Goal: Check status: Check status

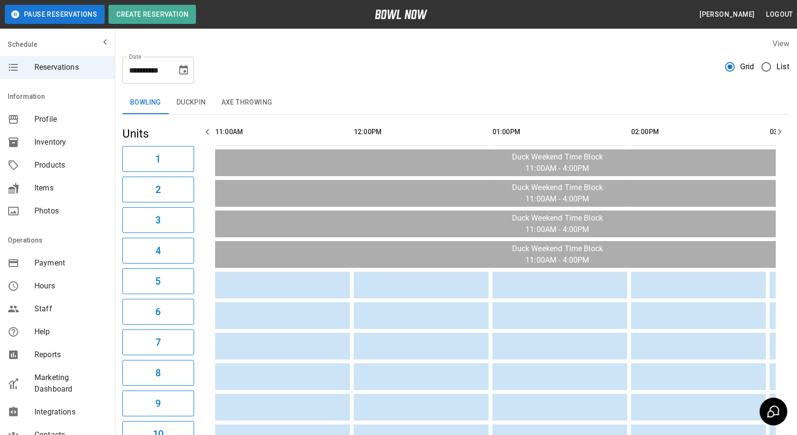
scroll to position [0, 831]
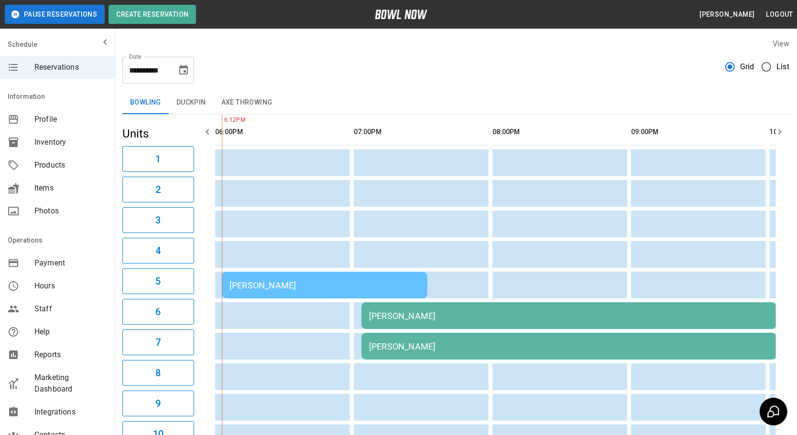
click at [261, 286] on div "[PERSON_NAME]" at bounding box center [324, 285] width 190 height 10
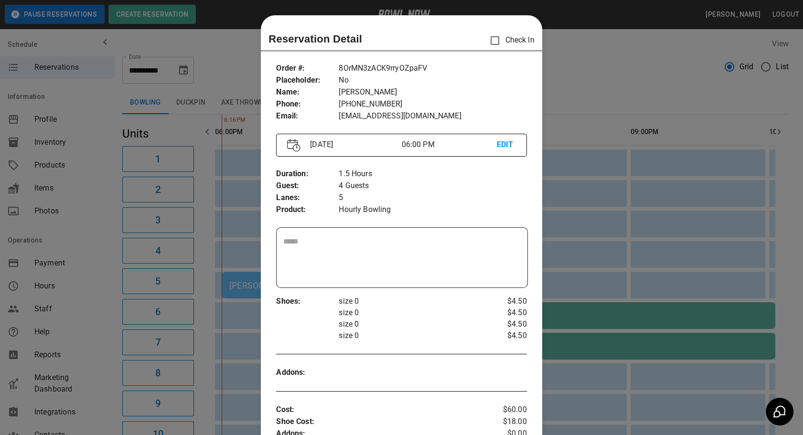
click at [483, 58] on div "Order # : Placeholder : Name : Phone : Email : 8OrMN3zACK9rryOZpaFV No Lindsay …" at bounding box center [401, 92] width 250 height 75
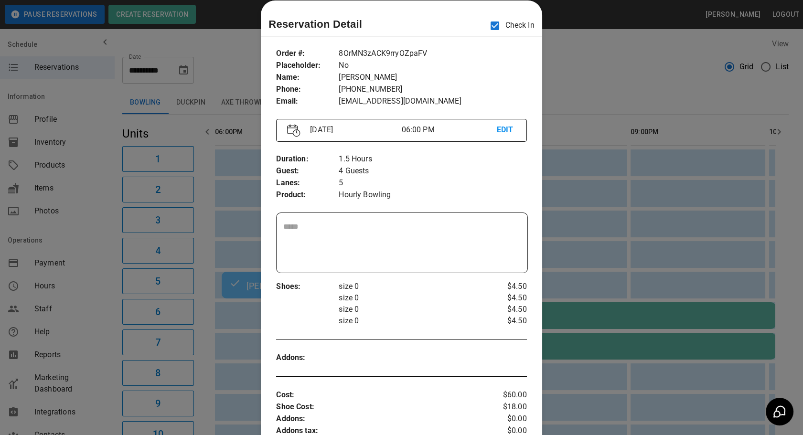
click at [571, 241] on div at bounding box center [401, 217] width 803 height 435
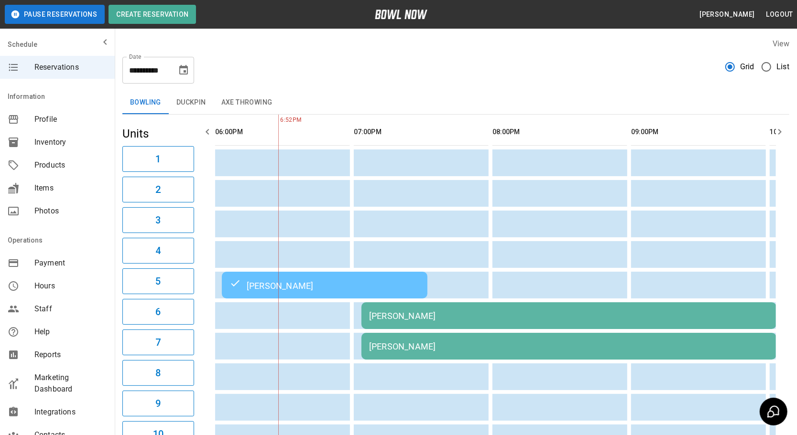
click at [410, 342] on div "[PERSON_NAME]" at bounding box center [568, 347] width 399 height 10
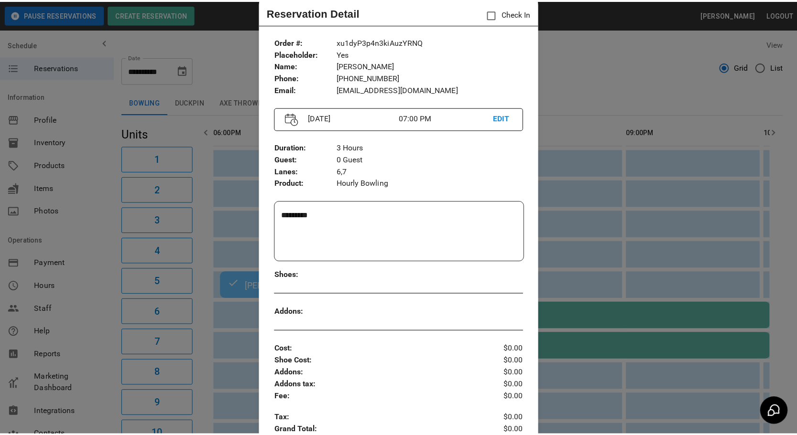
scroll to position [25, 0]
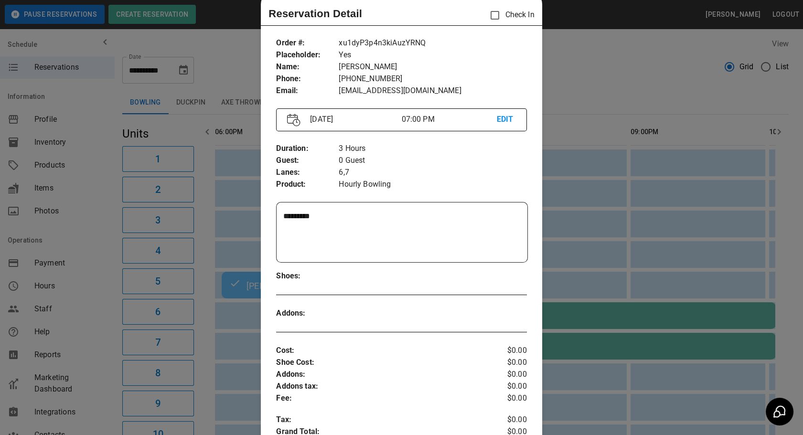
click at [628, 388] on div at bounding box center [401, 217] width 803 height 435
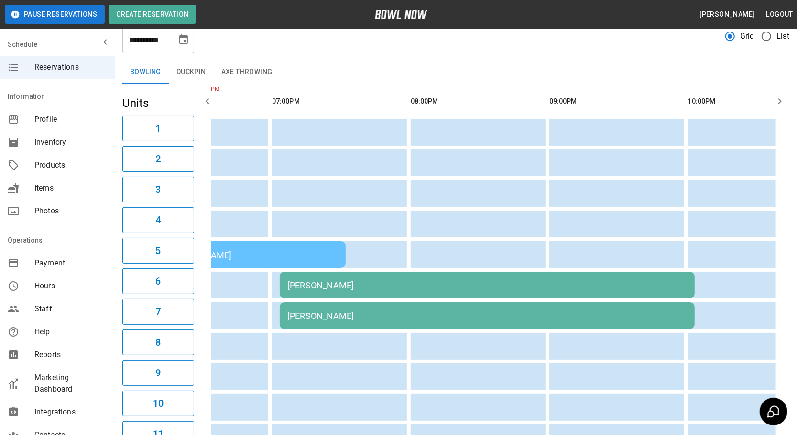
scroll to position [0, 0]
click at [476, 314] on div "[PERSON_NAME]" at bounding box center [484, 316] width 399 height 10
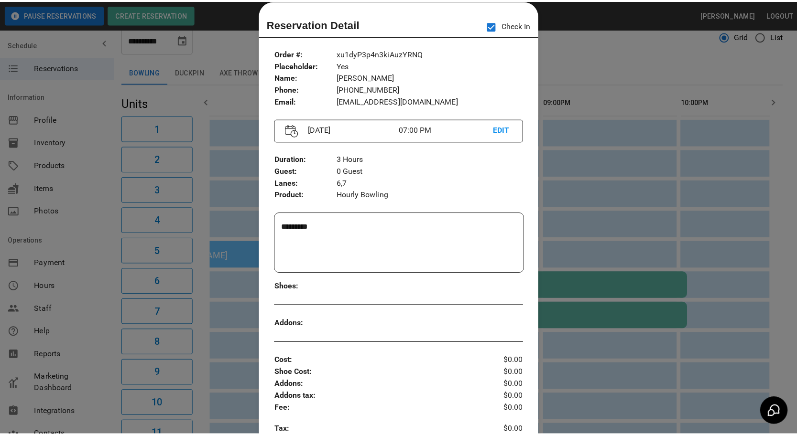
scroll to position [0, 1109]
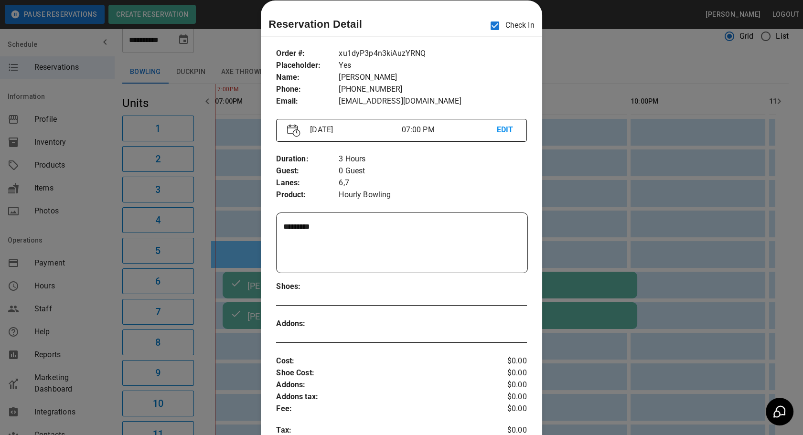
click at [568, 51] on div at bounding box center [401, 217] width 803 height 435
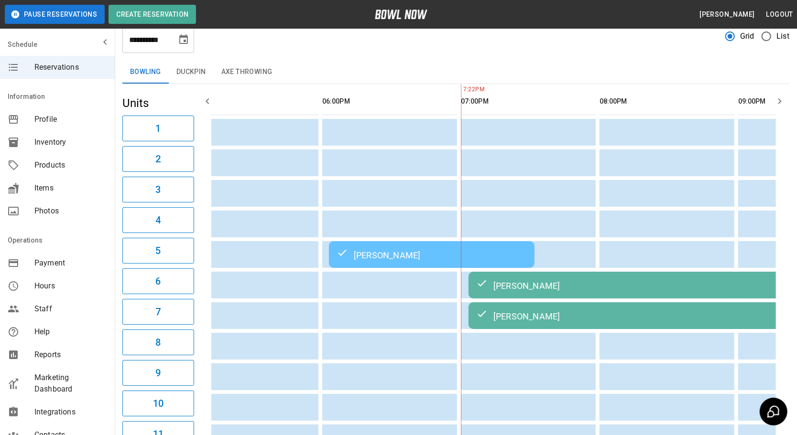
scroll to position [0, 887]
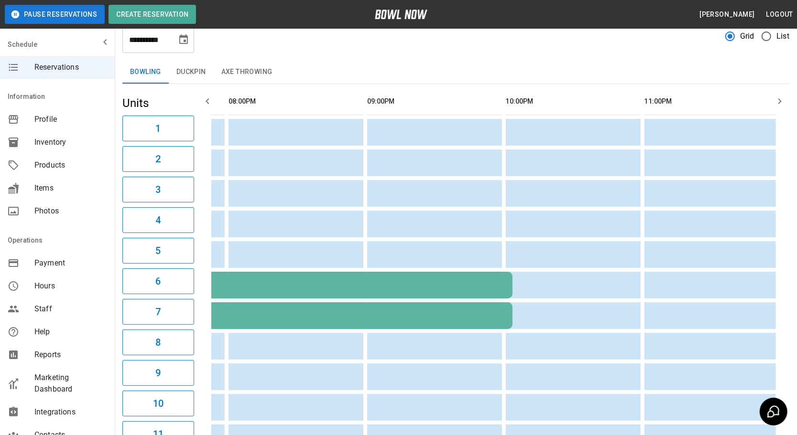
click at [242, 61] on button "Axe Throwing" at bounding box center [247, 72] width 66 height 23
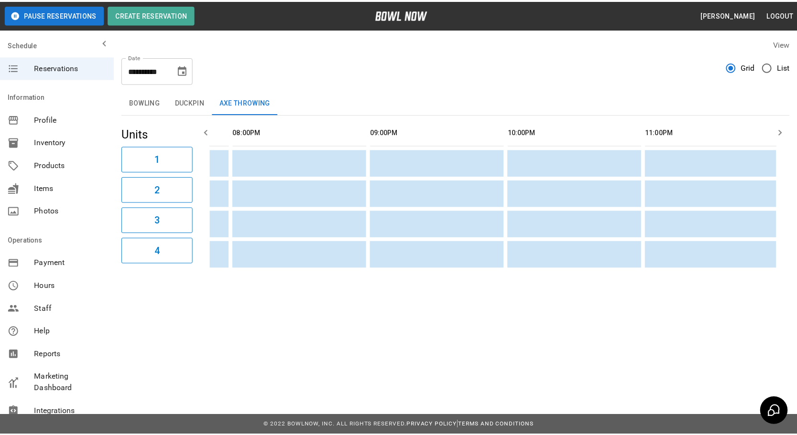
scroll to position [0, 1228]
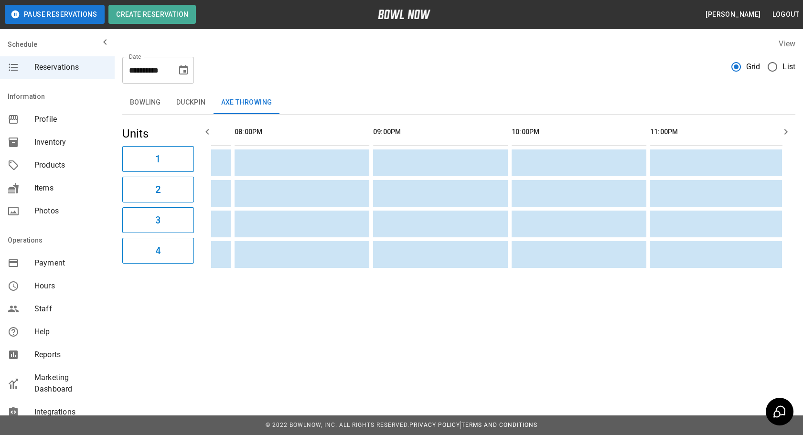
click at [134, 102] on button "Bowling" at bounding box center [145, 102] width 46 height 23
